Goal: Communication & Community: Answer question/provide support

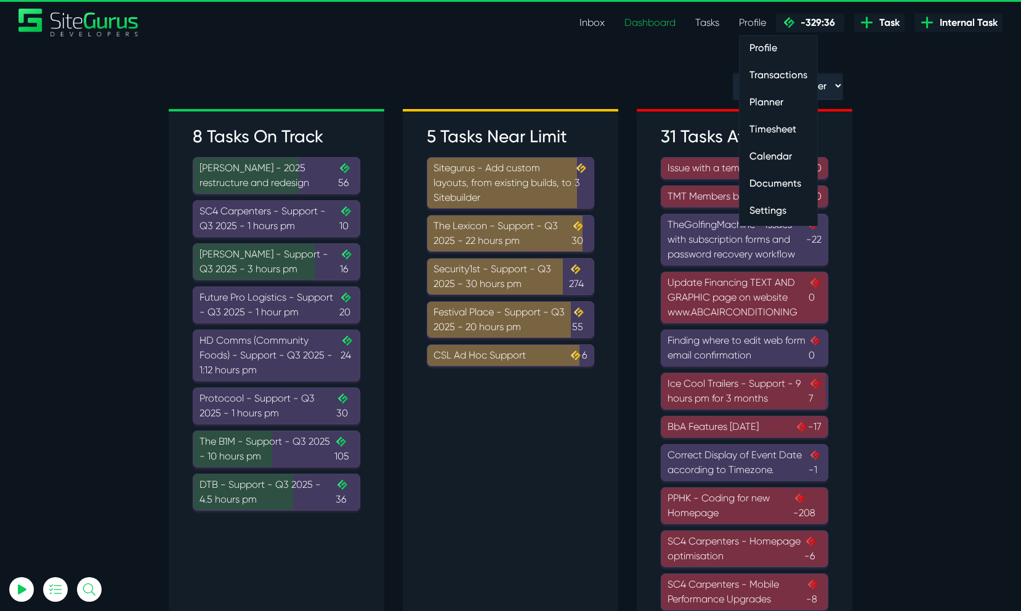
click at [746, 22] on link "Profile" at bounding box center [752, 22] width 47 height 25
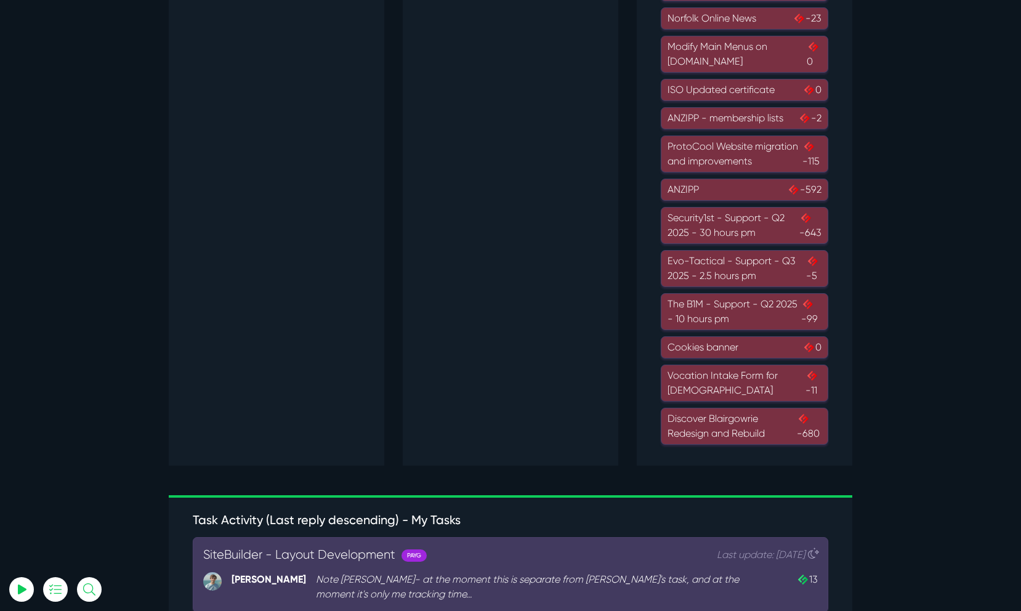
scroll to position [856, 0]
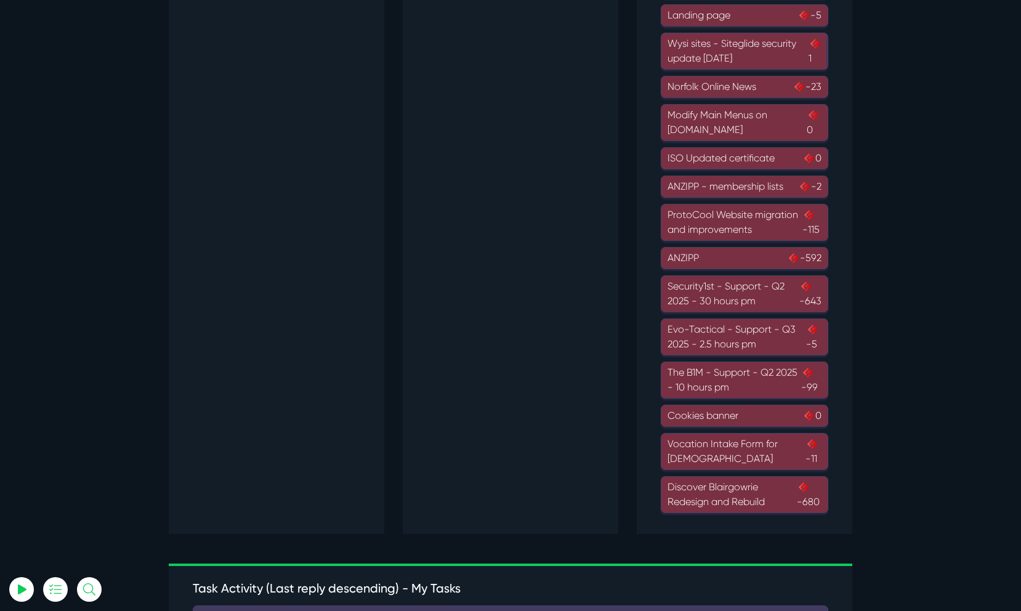
click at [752, 486] on div "Discover Blairgowrie Redesign and Rebuild -680" at bounding box center [745, 495] width 154 height 30
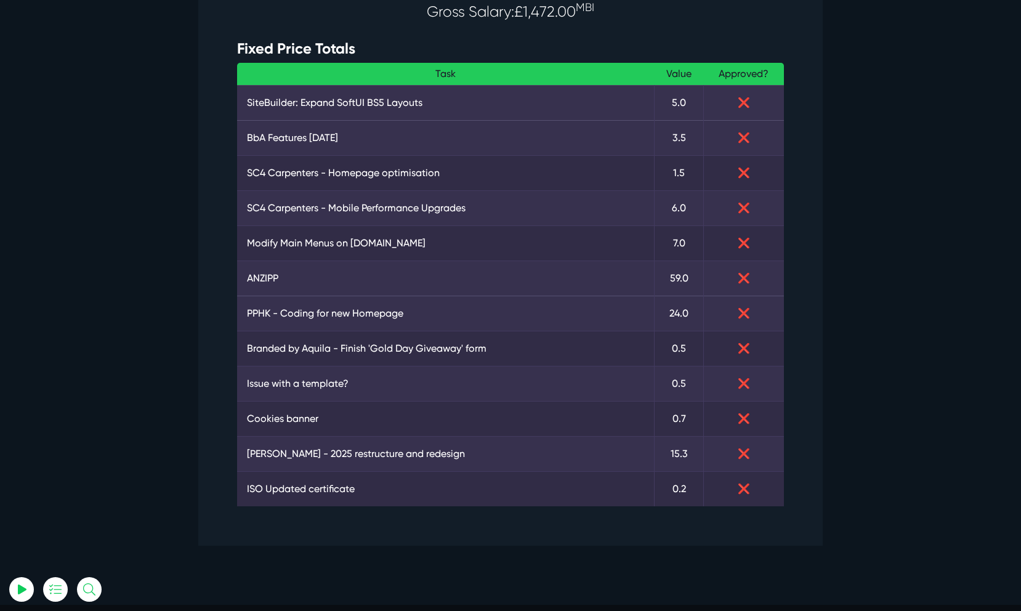
scroll to position [353, 0]
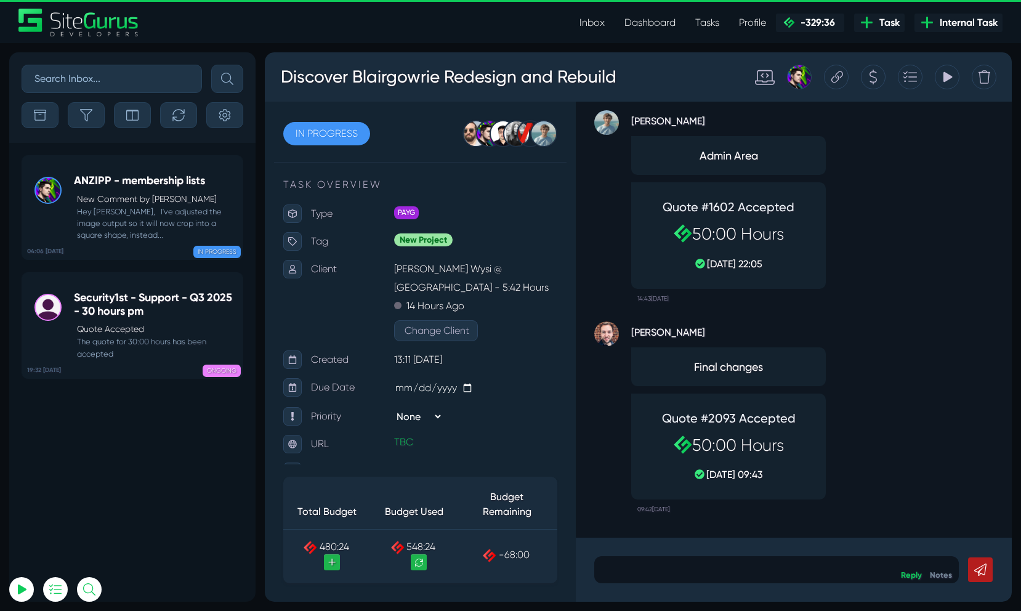
click at [596, 23] on link "Inbox" at bounding box center [592, 22] width 45 height 25
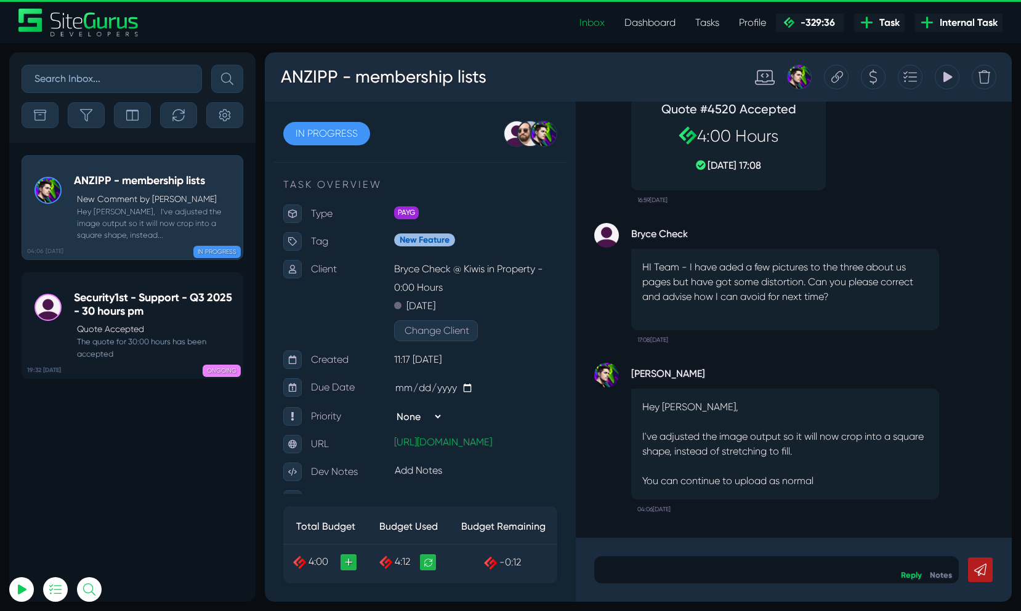
click at [517, 23] on div "Inbox Dashboard Tasks Profile Profile Transactions Planner Timesheet Calendar D…" at bounding box center [510, 23] width 1003 height 28
click at [229, 284] on icon at bounding box center [234, 281] width 12 height 12
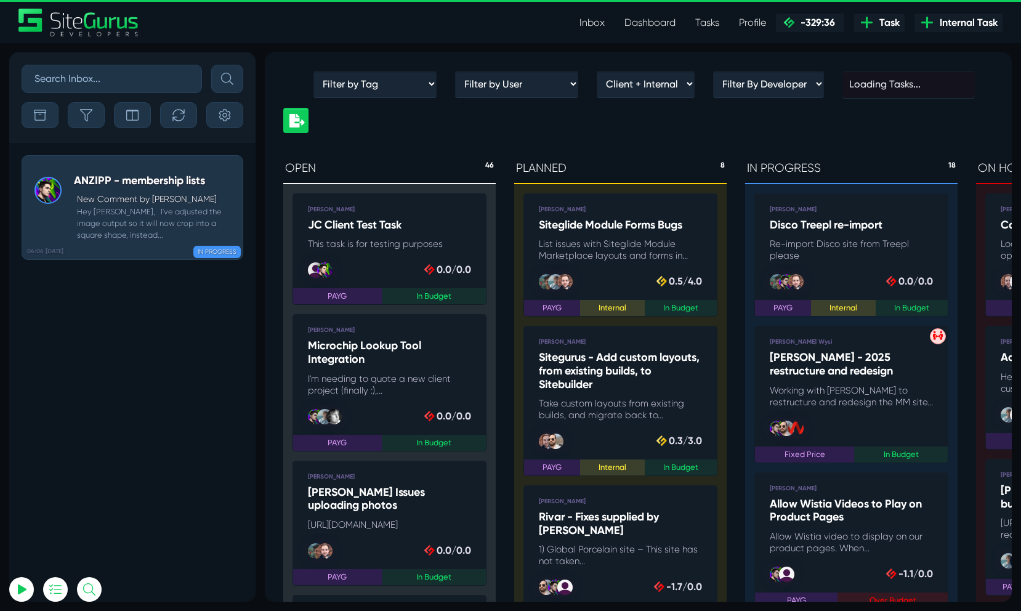
click at [597, 22] on link "Inbox" at bounding box center [592, 22] width 45 height 25
